Goal: Information Seeking & Learning: Learn about a topic

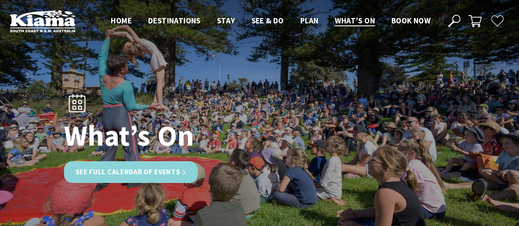
click at [149, 172] on link "See Full Calendar of Events" at bounding box center [131, 172] width 134 height 22
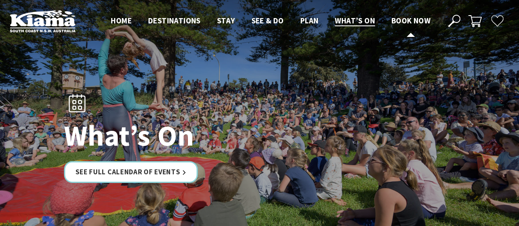
click at [417, 20] on span "Book now" at bounding box center [410, 21] width 39 height 10
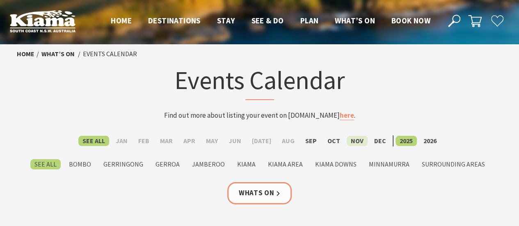
click at [353, 143] on label "Nov" at bounding box center [356, 141] width 21 height 10
click at [0, 0] on input "Nov" at bounding box center [0, 0] width 0 height 0
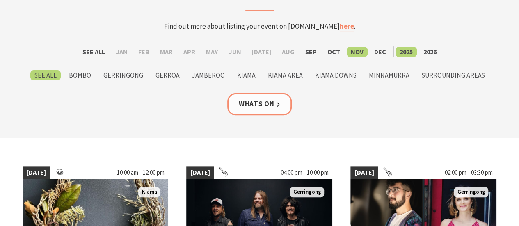
scroll to position [85, 0]
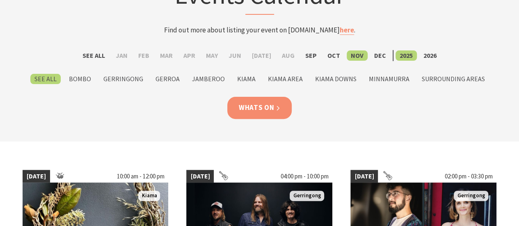
click at [262, 111] on link "Whats On" at bounding box center [259, 108] width 65 height 22
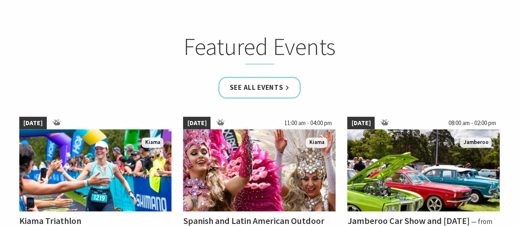
scroll to position [490, 0]
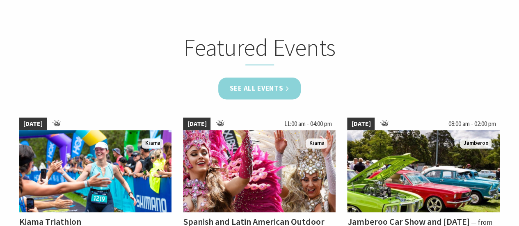
click at [268, 89] on link "See all Events" at bounding box center [259, 88] width 83 height 22
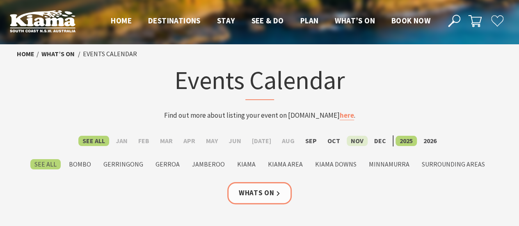
click at [350, 142] on label "Nov" at bounding box center [356, 141] width 21 height 10
click at [0, 0] on input "Nov" at bounding box center [0, 0] width 0 height 0
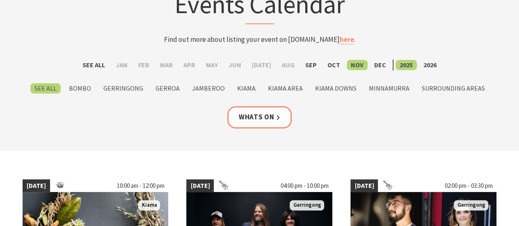
scroll to position [75, 0]
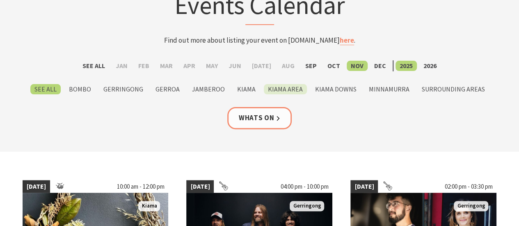
click at [285, 92] on label "Kiama Area" at bounding box center [285, 89] width 43 height 10
click at [0, 0] on input "Kiama Area" at bounding box center [0, 0] width 0 height 0
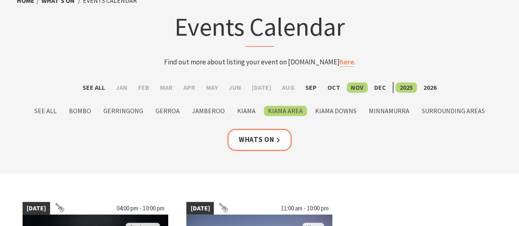
scroll to position [52, 0]
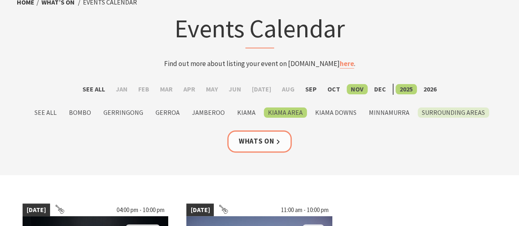
click at [440, 116] on label "Surrounding Areas" at bounding box center [452, 112] width 71 height 10
click at [0, 0] on input "Surrounding Areas" at bounding box center [0, 0] width 0 height 0
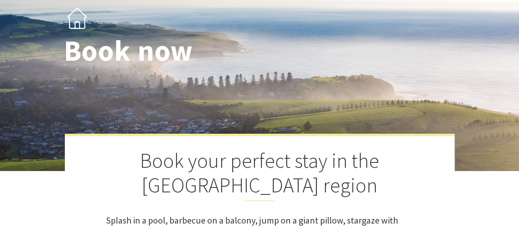
select select "3"
select select "2"
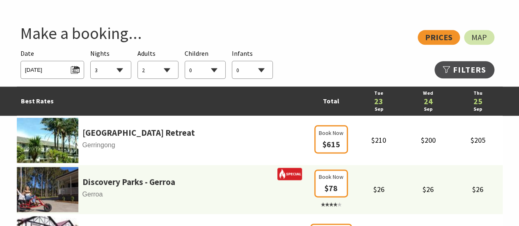
scroll to position [453, 0]
